Goal: Navigation & Orientation: Find specific page/section

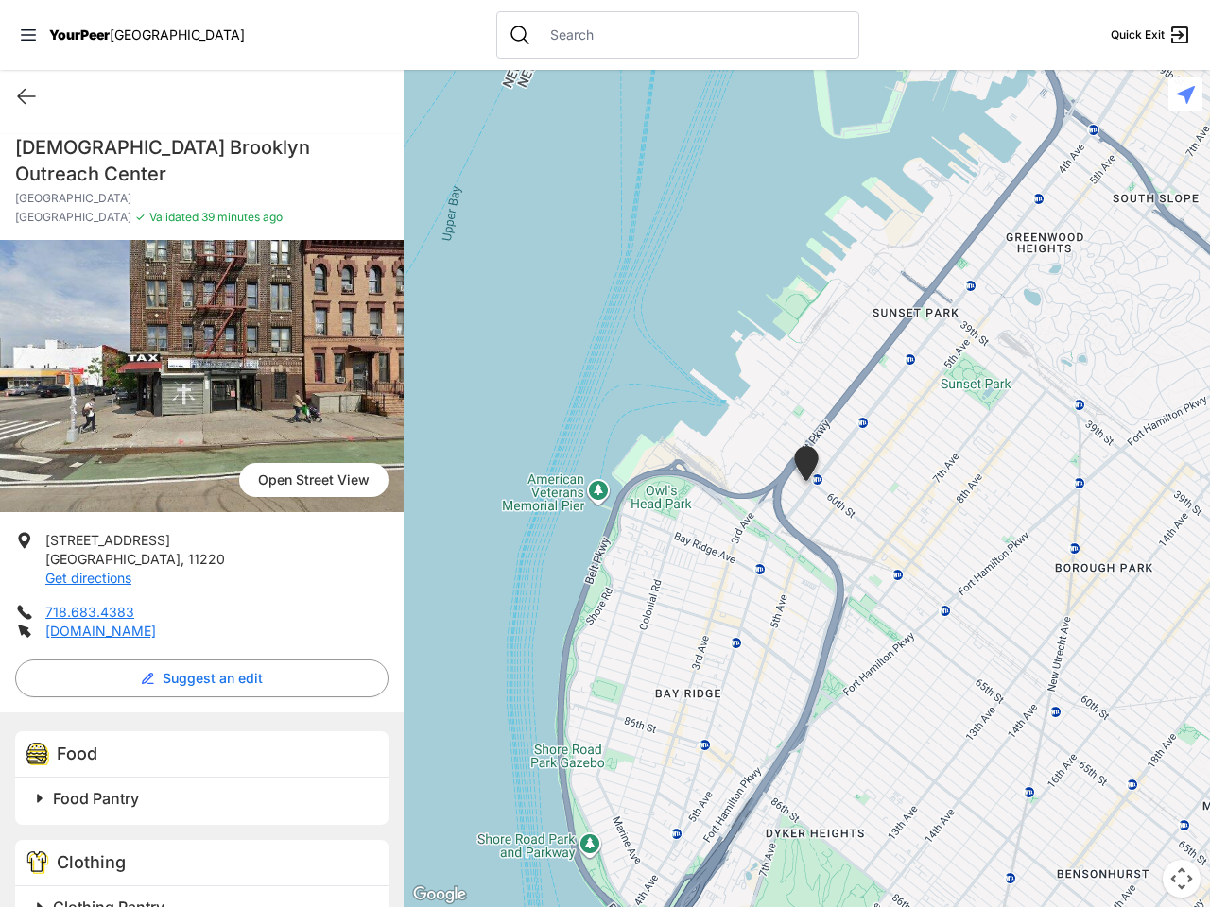
click at [28, 35] on icon at bounding box center [28, 34] width 15 height 11
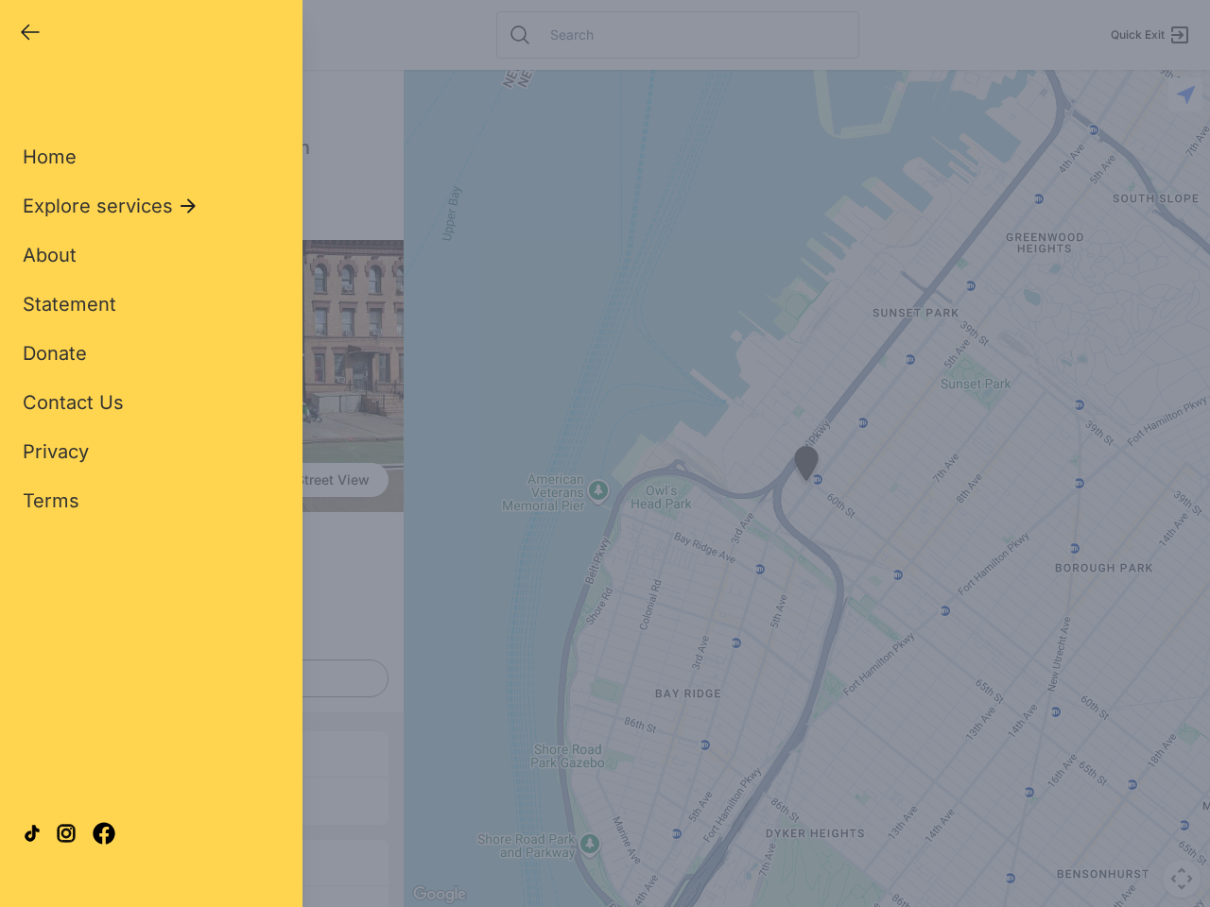
click at [26, 96] on div "Home Explore services About Statement Donate Contact Us Privacy Terms" at bounding box center [151, 298] width 257 height 431
click at [197, 652] on div "Single Adult Families Soup Kitchen Food Pantry Toiletries Restrooms Showers Lau…" at bounding box center [151, 432] width 257 height 699
click at [40, 772] on div "Single Adult Families Soup Kitchen Food Pantry Toiletries Restrooms Showers Lau…" at bounding box center [151, 432] width 257 height 699
click at [204, 772] on div "Single Adult Families Soup Kitchen Food Pantry Toiletries Restrooms Showers Lau…" at bounding box center [151, 432] width 257 height 699
click at [40, 881] on div at bounding box center [151, 834] width 257 height 102
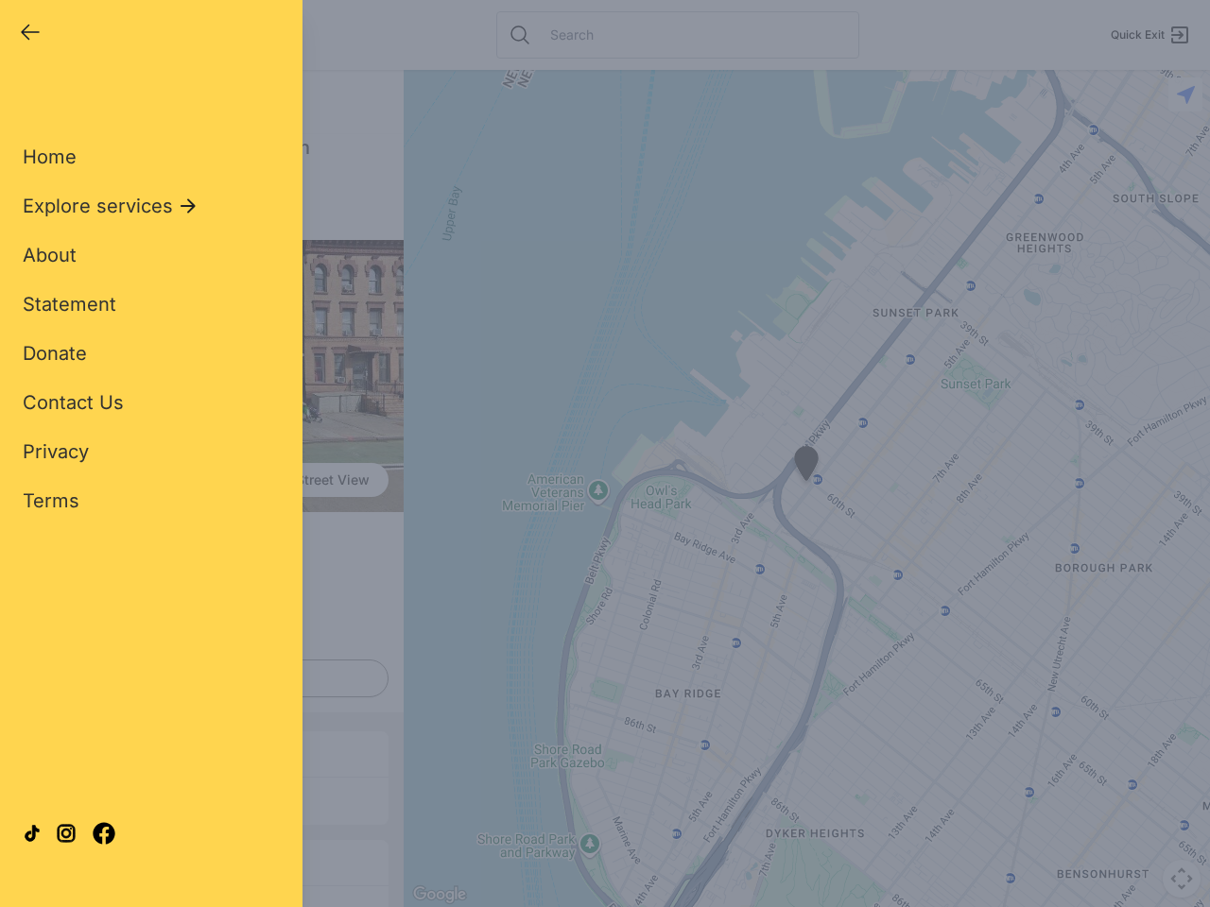
click at [204, 881] on div at bounding box center [151, 834] width 257 height 102
click at [806, 489] on div "Close panel YourPeer NYC Quick Exit Single Adult Families Soup Kitchen Food Pan…" at bounding box center [605, 453] width 1210 height 907
